Goal: Transaction & Acquisition: Subscribe to service/newsletter

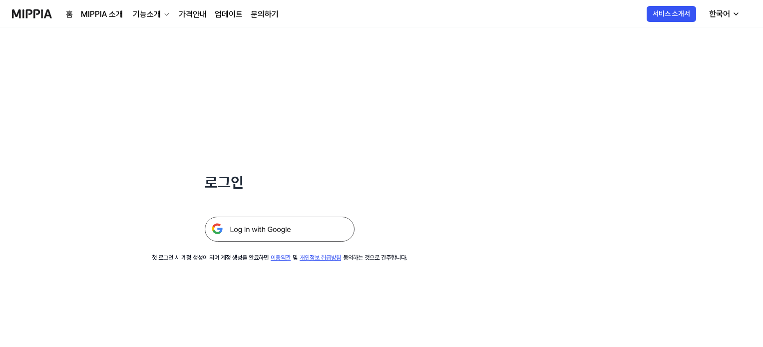
click at [324, 234] on img at bounding box center [280, 229] width 150 height 25
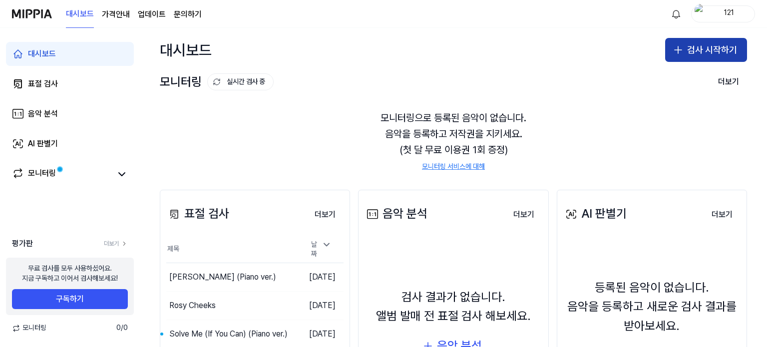
click at [692, 49] on button "검사 시작하기" at bounding box center [706, 50] width 82 height 24
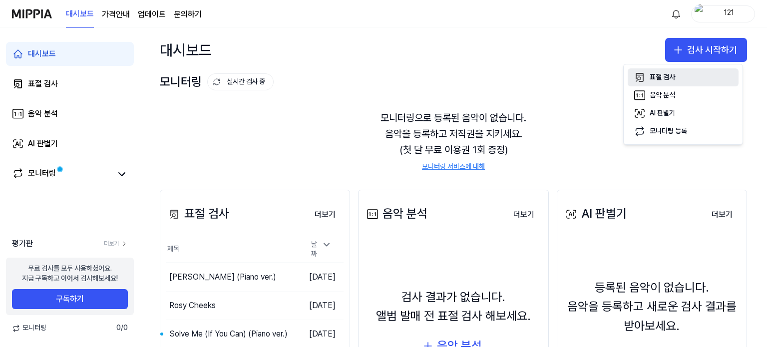
click at [688, 73] on button "표절 검사" at bounding box center [683, 77] width 111 height 18
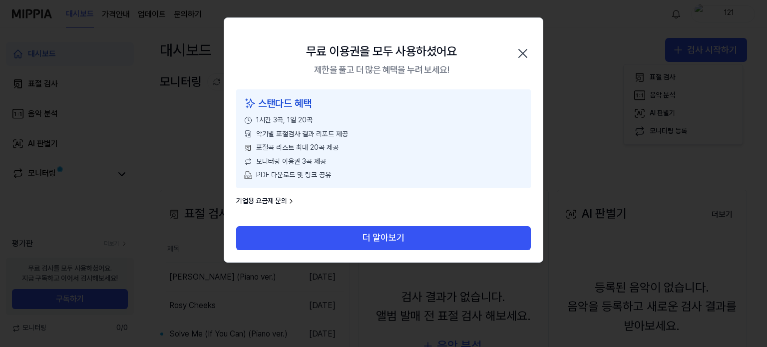
click at [375, 149] on div "표절곡 리스트 최대 20곡 제공" at bounding box center [383, 148] width 279 height 10
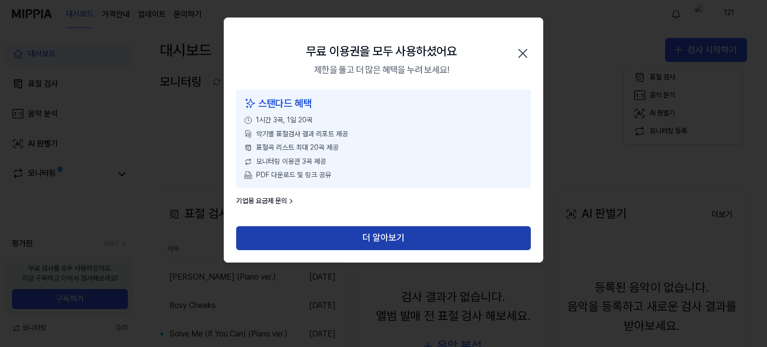
click at [403, 237] on button "더 알아보기" at bounding box center [383, 238] width 295 height 24
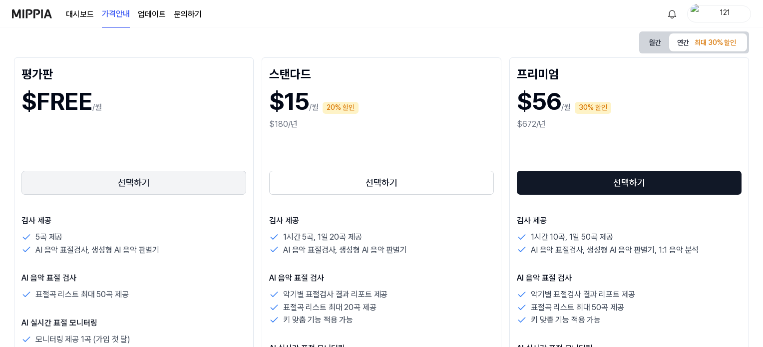
scroll to position [100, 0]
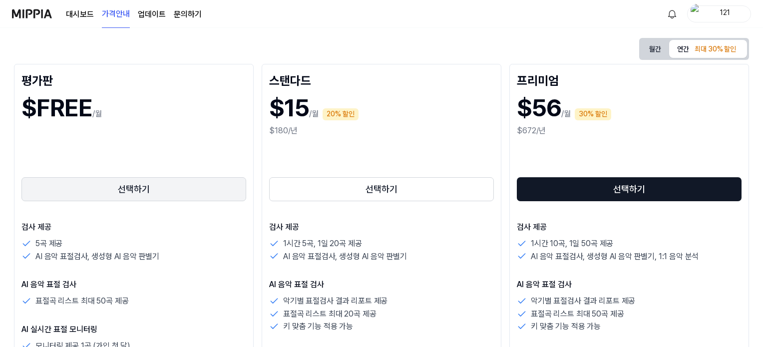
click at [144, 192] on button "선택하기" at bounding box center [133, 189] width 225 height 24
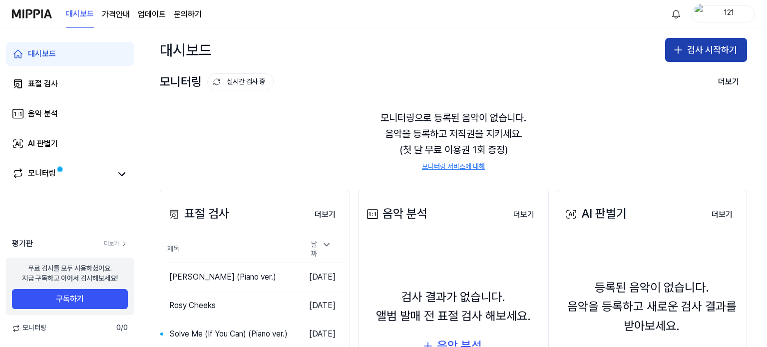
click at [693, 59] on button "검사 시작하기" at bounding box center [706, 50] width 82 height 24
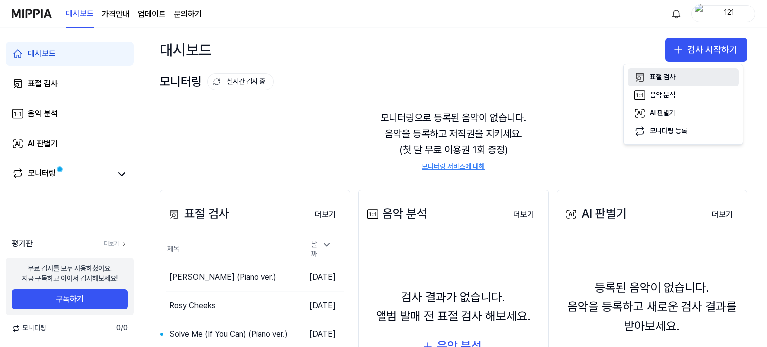
click at [685, 76] on button "표절 검사" at bounding box center [683, 77] width 111 height 18
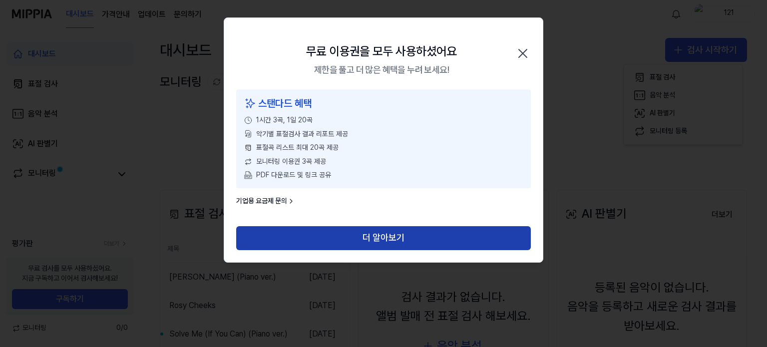
click at [465, 236] on button "더 알아보기" at bounding box center [383, 238] width 295 height 24
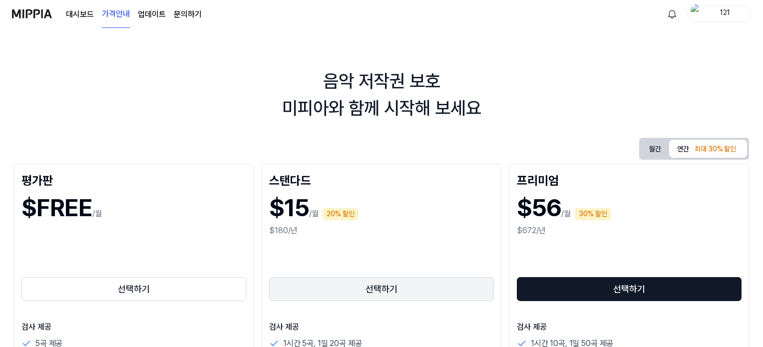
click at [404, 287] on button "선택하기" at bounding box center [381, 289] width 225 height 24
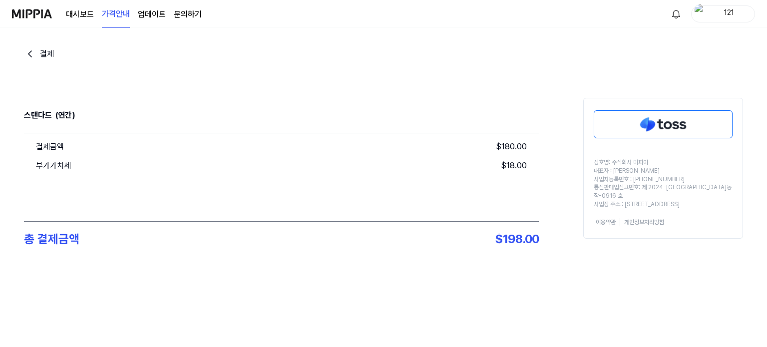
click at [31, 55] on icon "go back" at bounding box center [30, 54] width 12 height 12
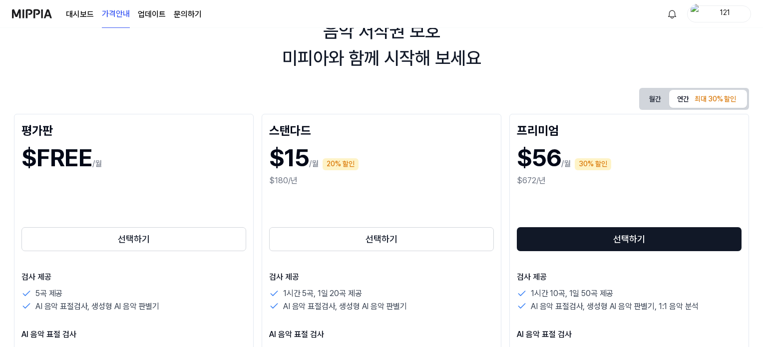
scroll to position [150, 0]
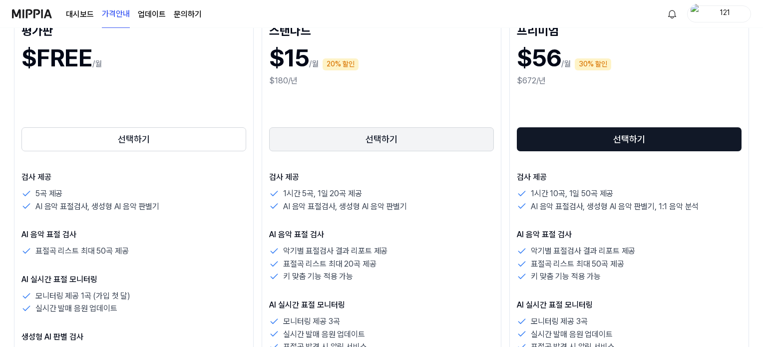
click at [323, 141] on button "선택하기" at bounding box center [381, 139] width 225 height 24
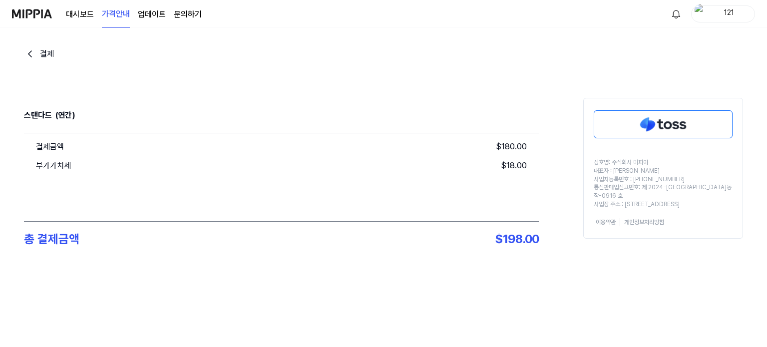
click at [29, 55] on icon "go back" at bounding box center [30, 54] width 12 height 12
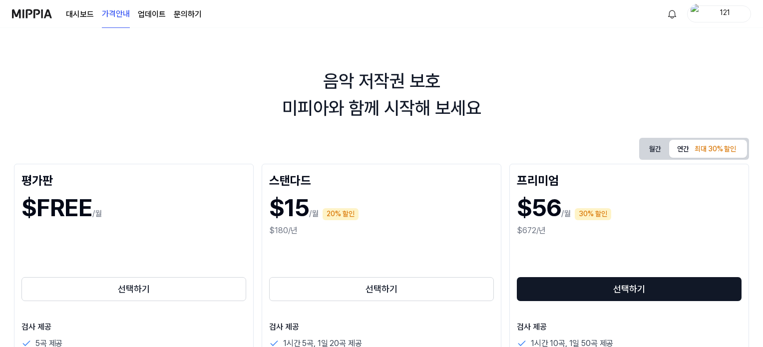
click at [722, 14] on div "121" at bounding box center [724, 13] width 39 height 11
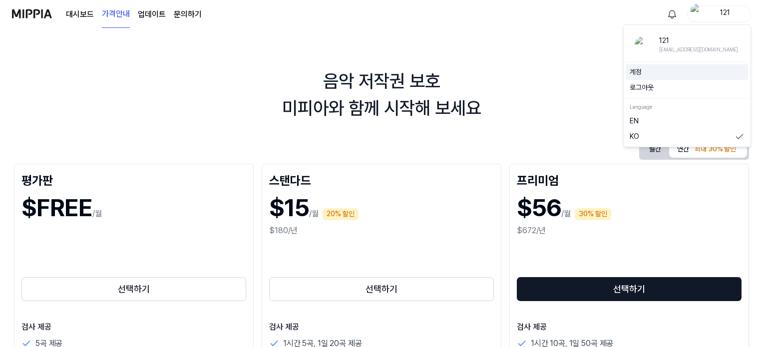
click at [685, 77] on div "계정" at bounding box center [687, 72] width 123 height 16
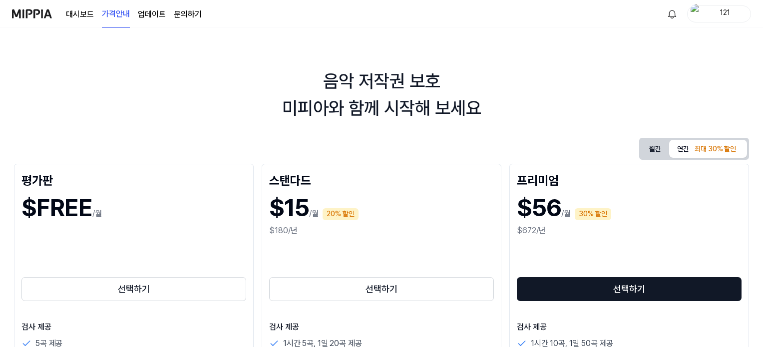
click at [732, 7] on div "121" at bounding box center [719, 13] width 64 height 17
click at [631, 69] on link "계정" at bounding box center [687, 72] width 115 height 10
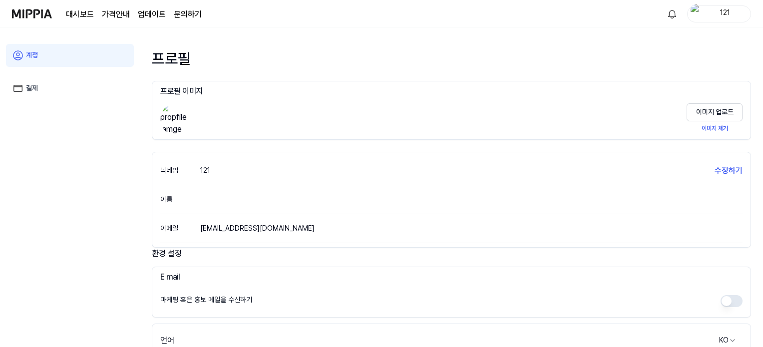
click at [65, 96] on link "결제" at bounding box center [70, 88] width 128 height 23
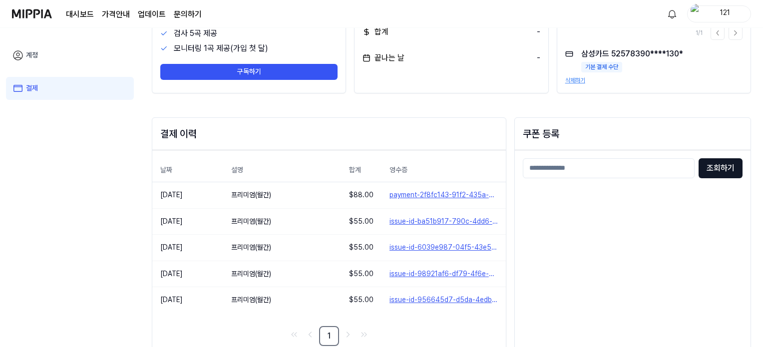
scroll to position [100, 0]
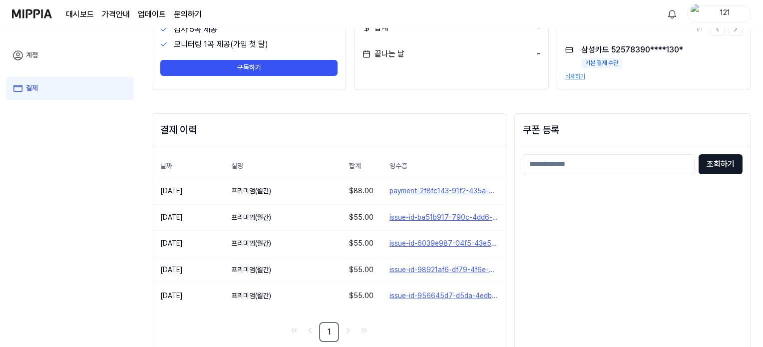
click at [485, 151] on div "날짜 설명 합계 영수증 2025.08.02. 프리미엄(월간) $ 88.00 payment-2f8fc143-91f2-435a-bb13-c5e83…" at bounding box center [328, 248] width 353 height 204
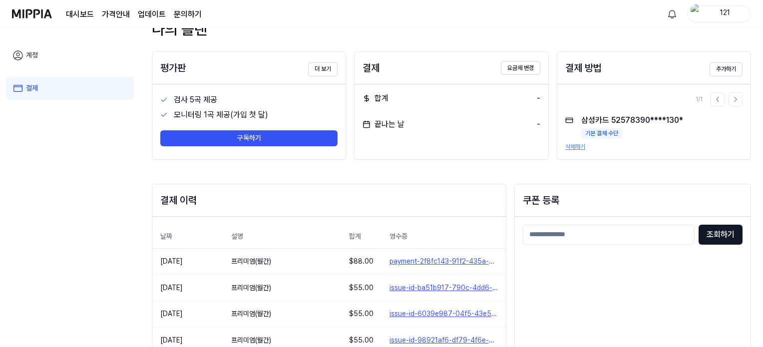
scroll to position [0, 0]
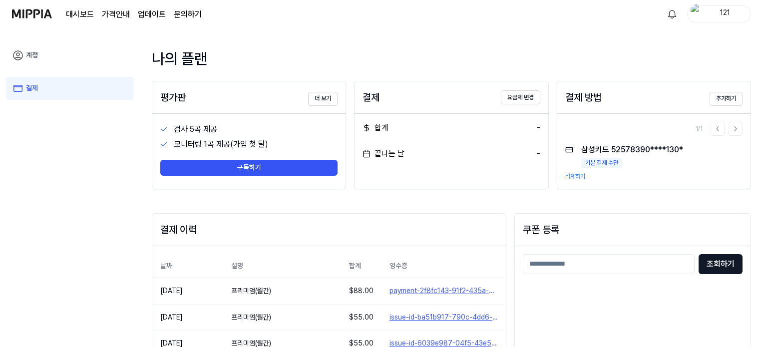
click at [107, 9] on page\) "가격안내" at bounding box center [116, 14] width 28 height 12
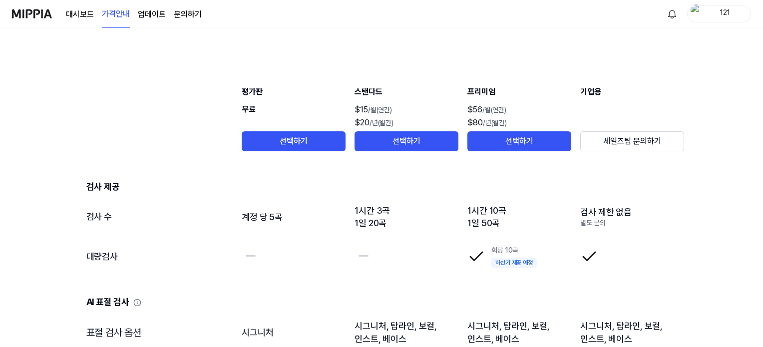
scroll to position [1098, 0]
